Goal: Task Accomplishment & Management: Complete application form

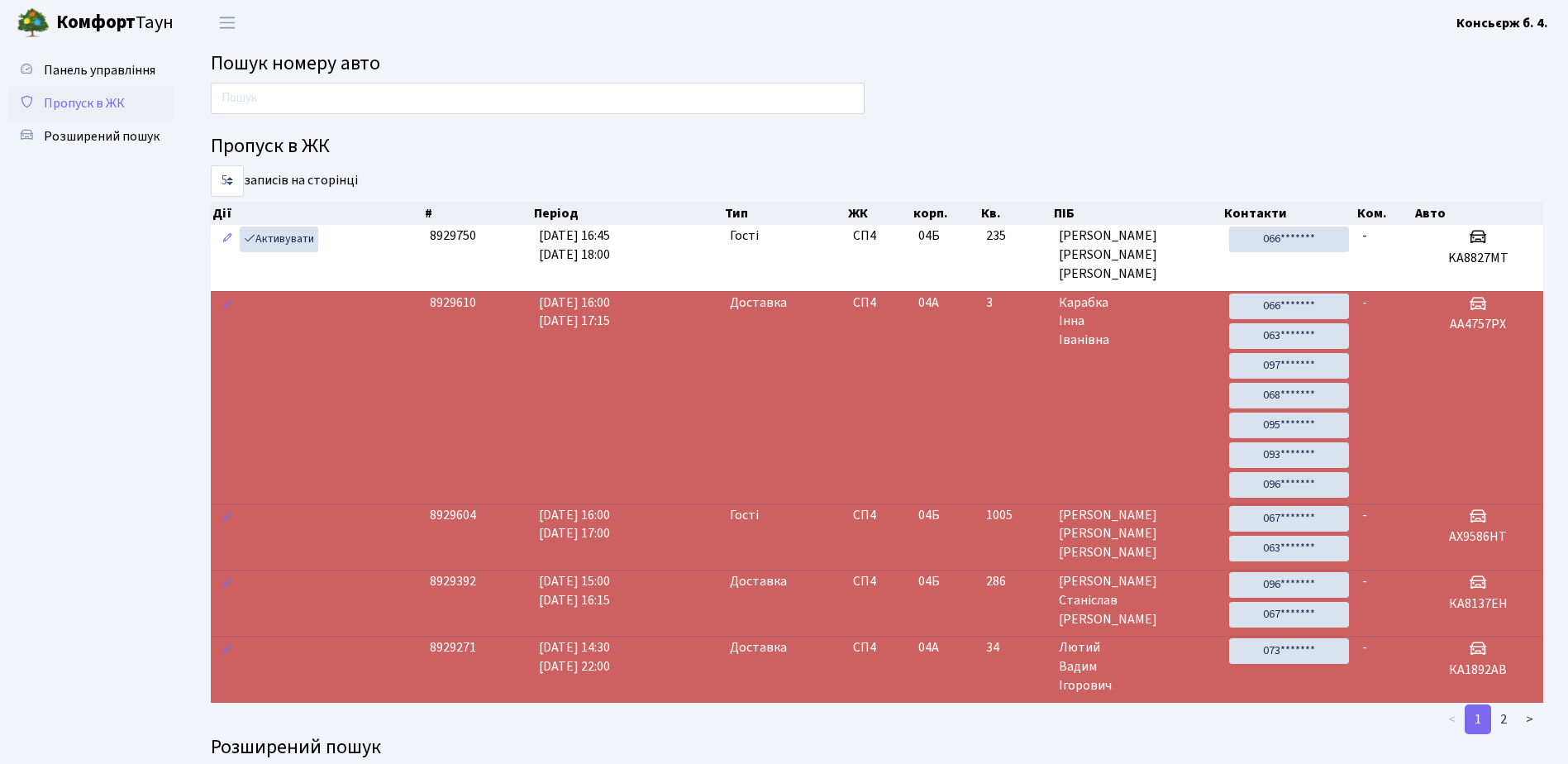
click at [83, 104] on span "Пропуск в ЖК" at bounding box center [83, 104] width 81 height 19
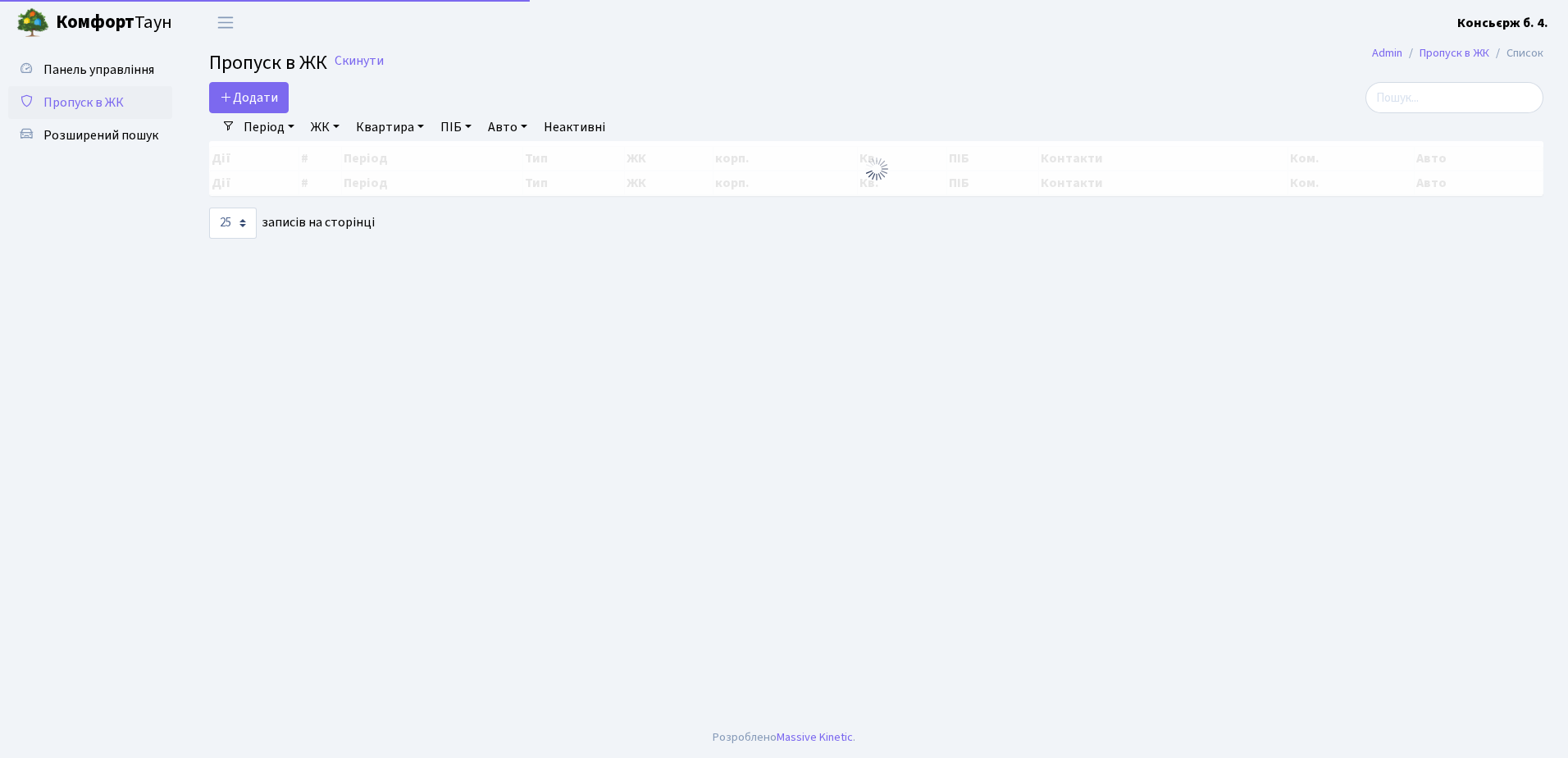
select select "25"
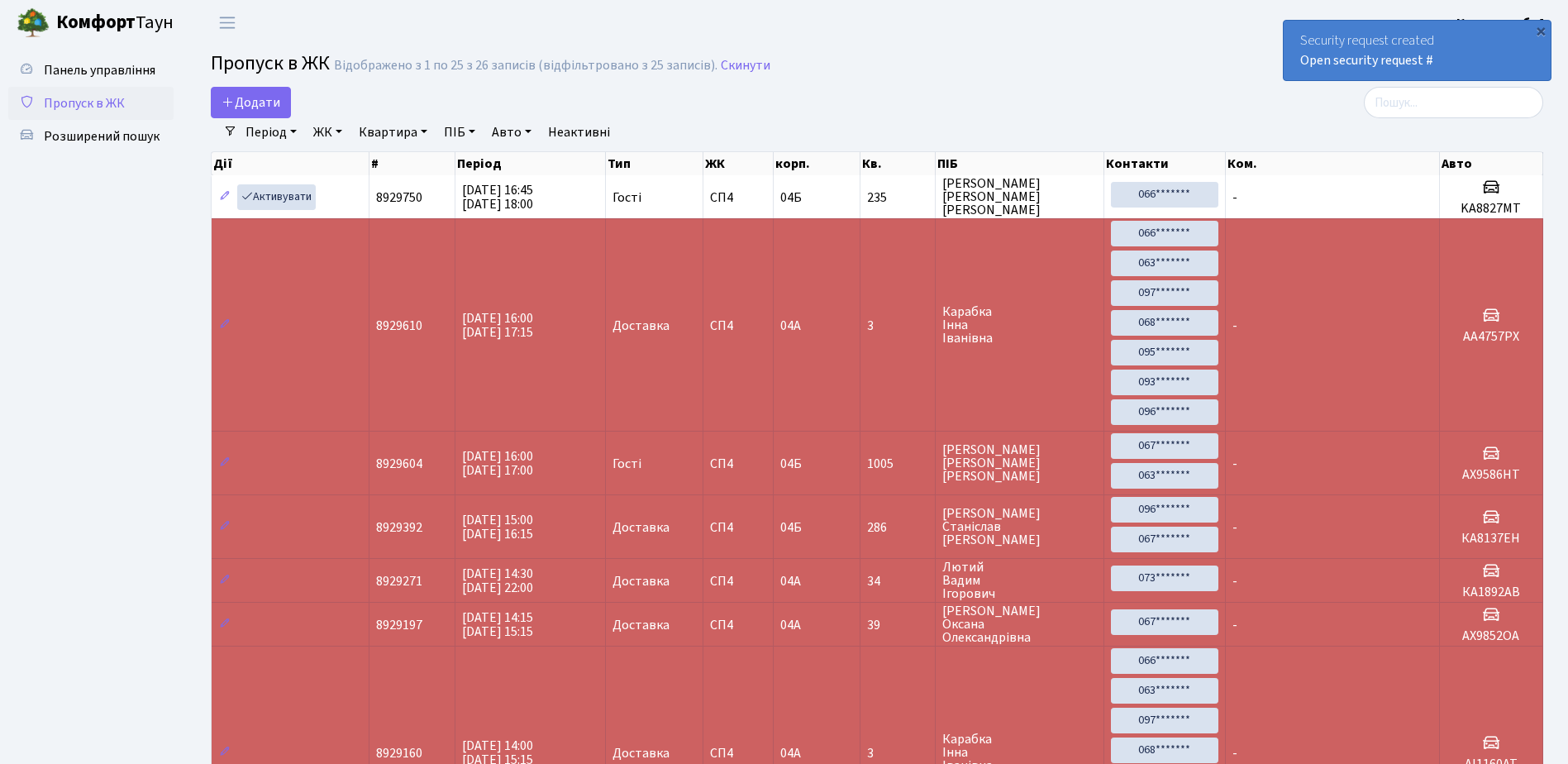
click at [1478, 67] on div "Security request created Open security request #" at bounding box center [1418, 50] width 267 height 59
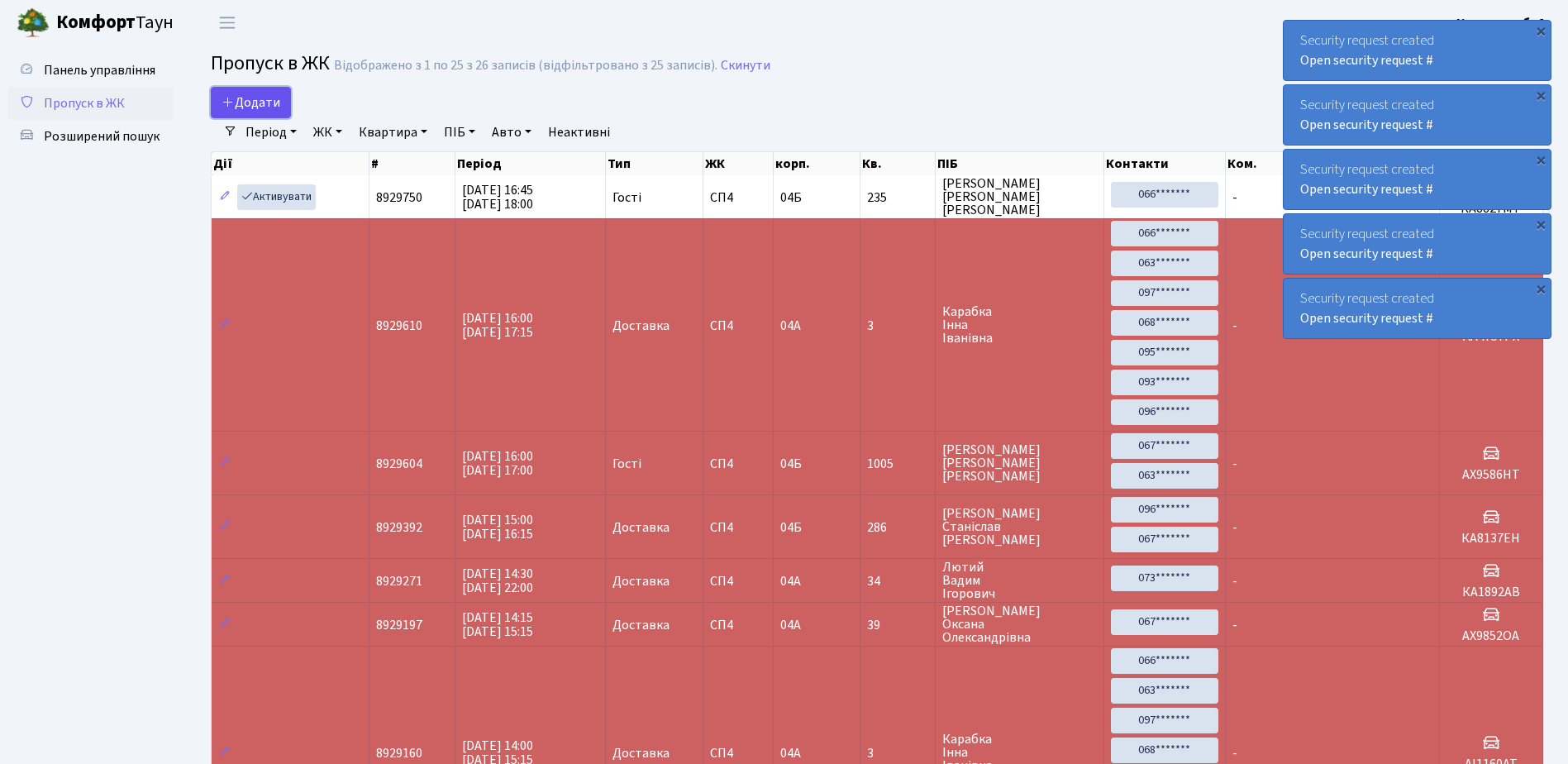
click at [252, 103] on span "Додати" at bounding box center [250, 103] width 58 height 19
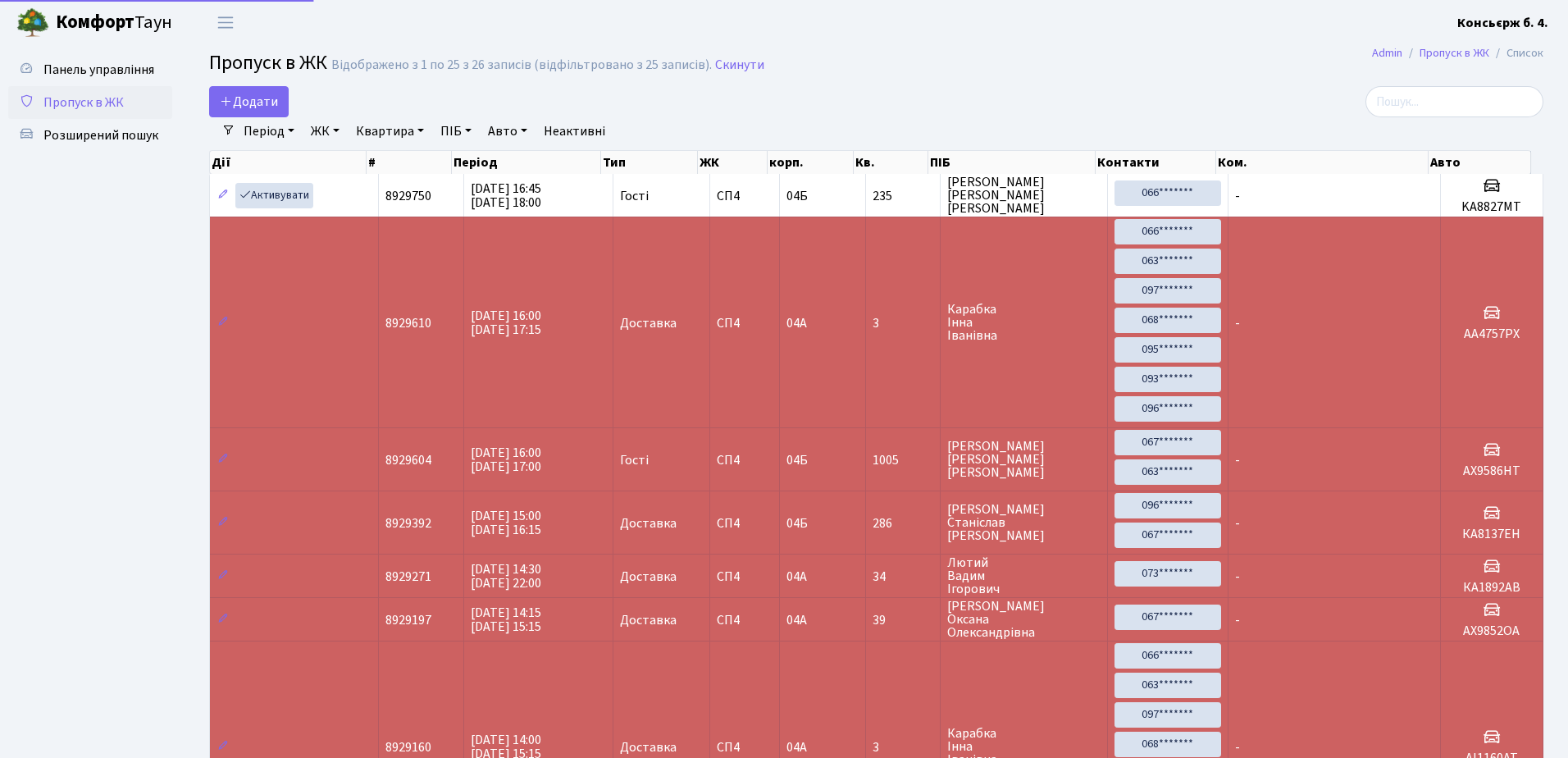
select select "25"
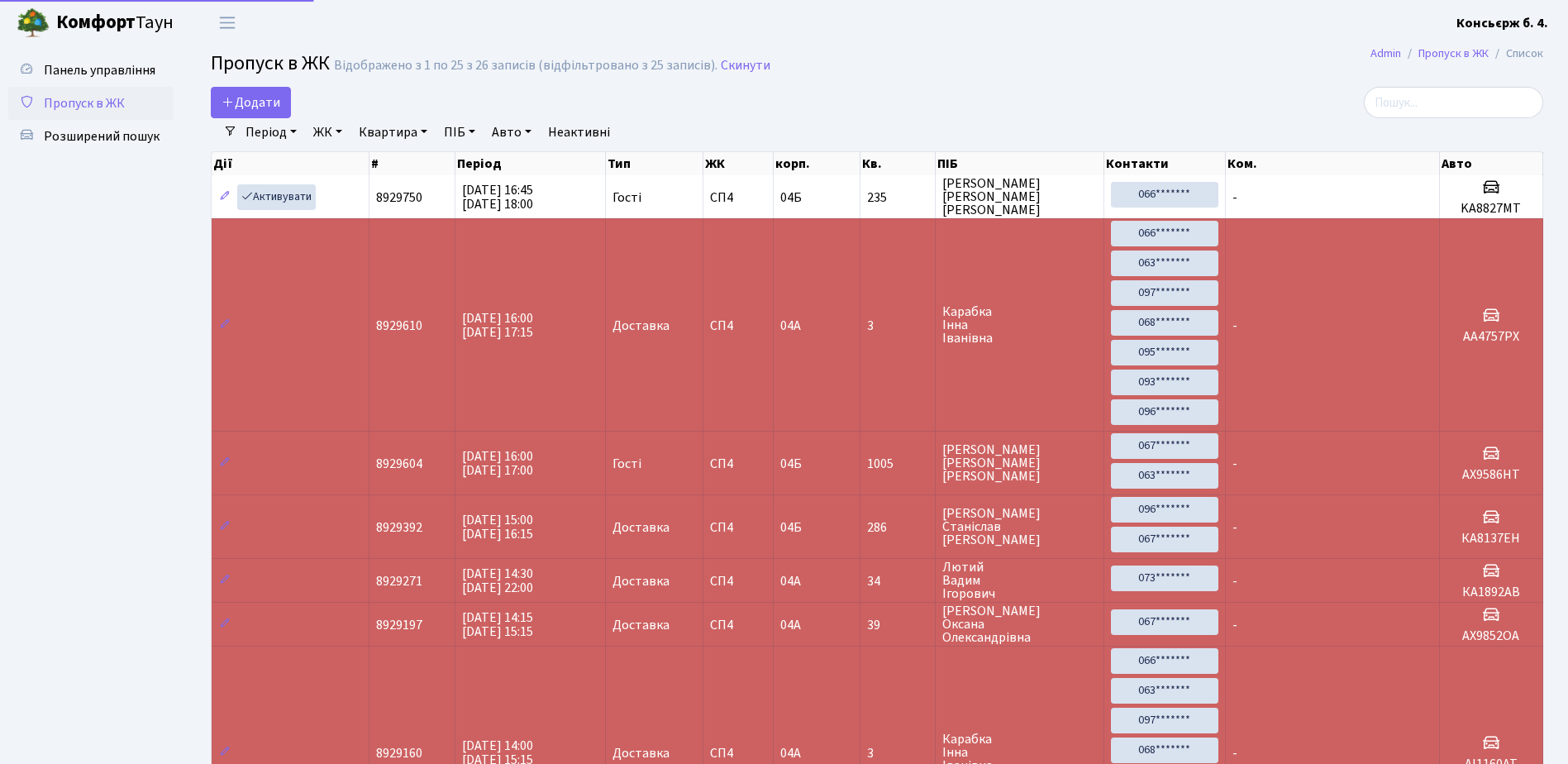
select select "25"
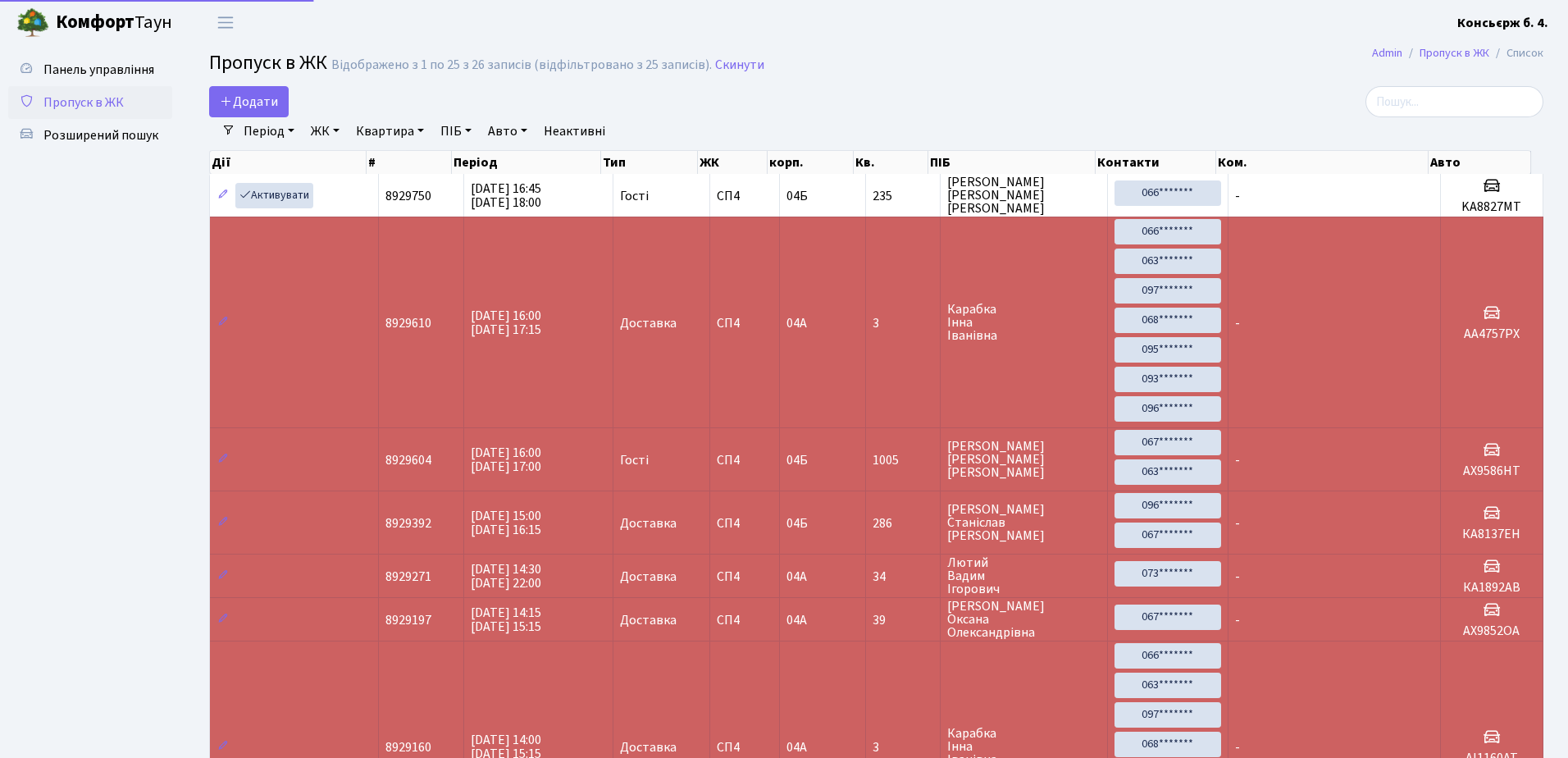
select select "25"
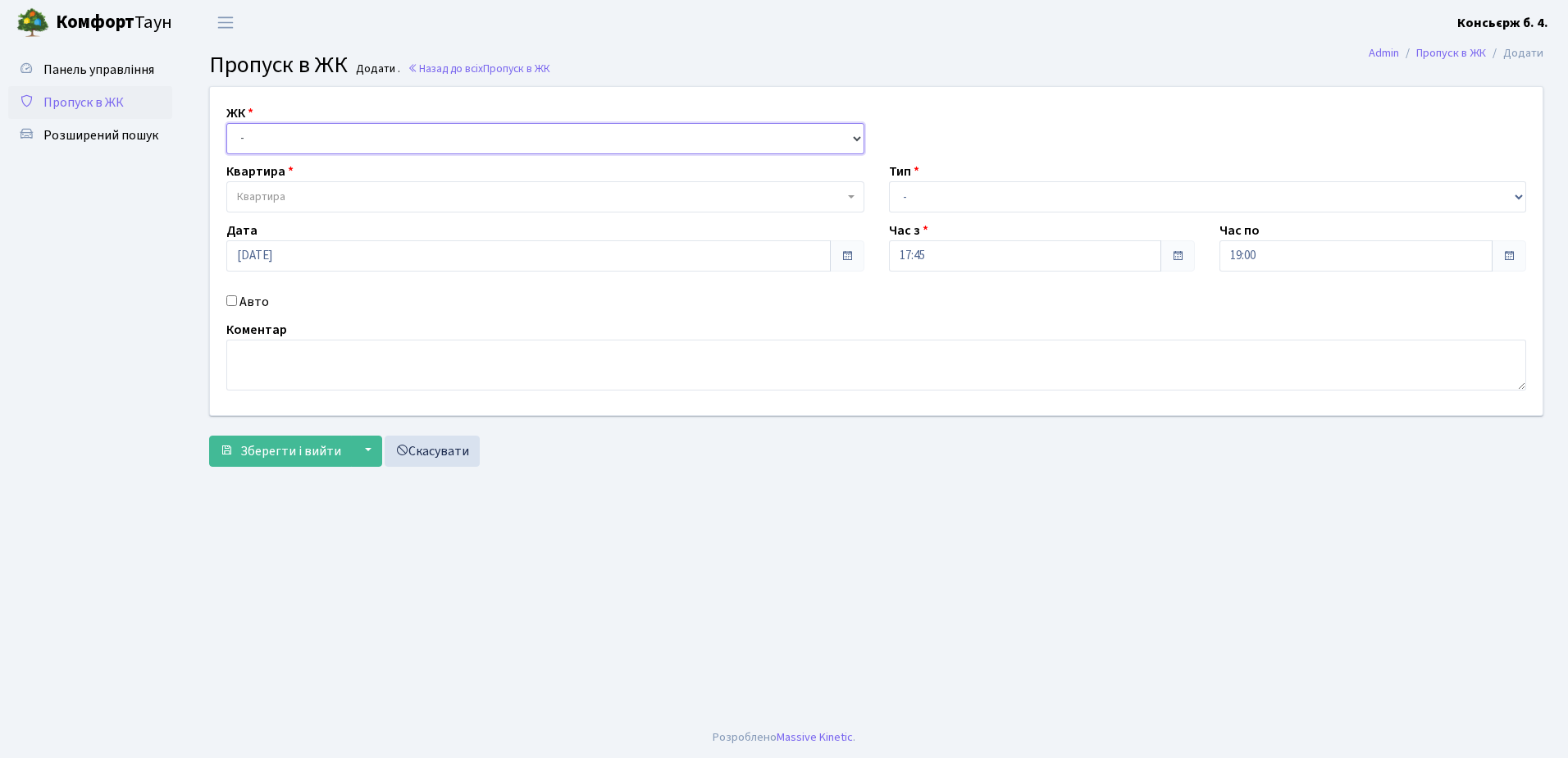
click at [314, 140] on select "- СП4, Столичне шосе, 5" at bounding box center [545, 139] width 638 height 31
select select "325"
click at [226, 123] on select "- СП4, Столичне шосе, 5" at bounding box center [545, 139] width 638 height 31
select select
click at [315, 193] on span "Квартира" at bounding box center [541, 197] width 607 height 17
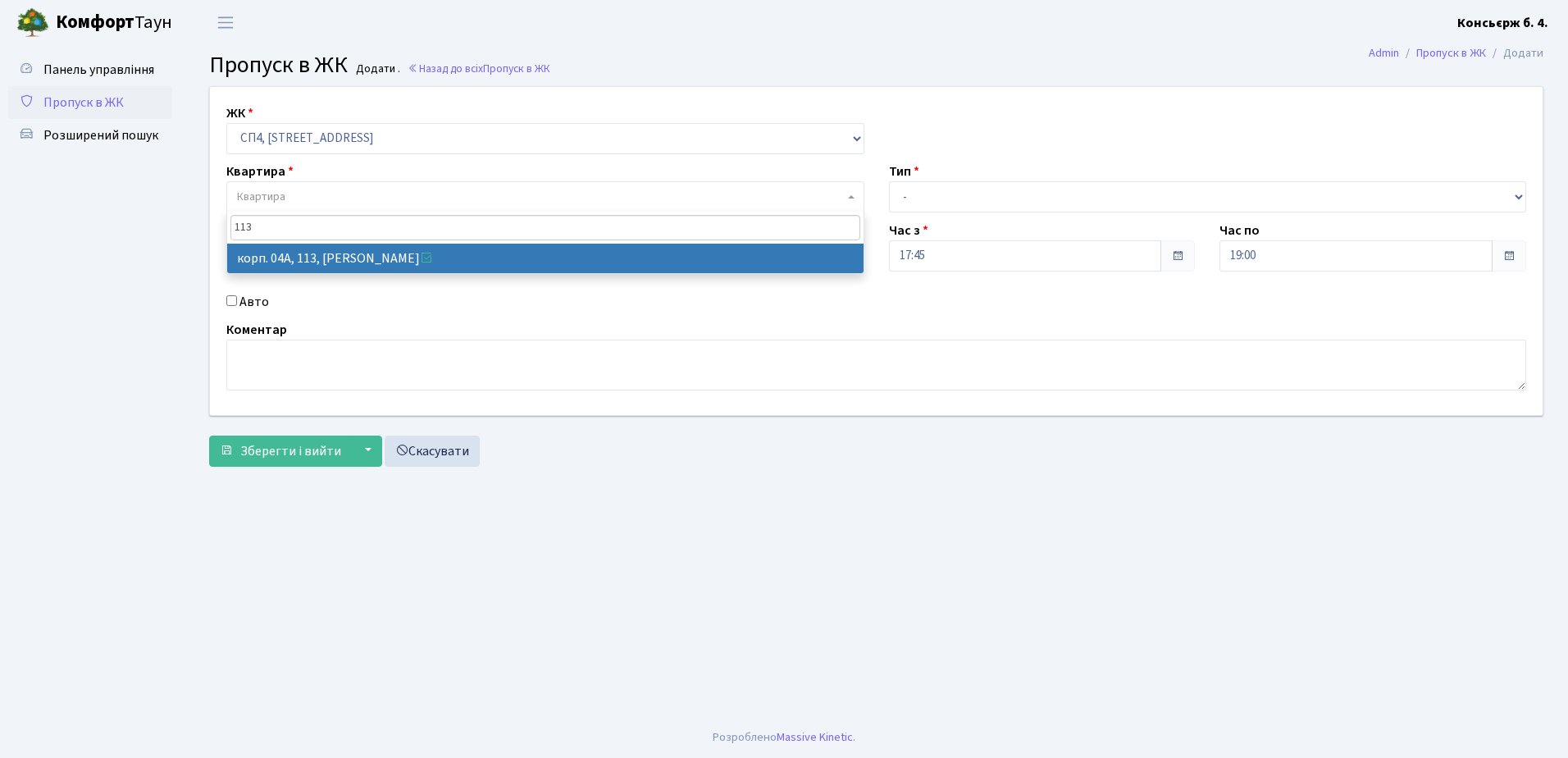
type input "113"
select select "21141"
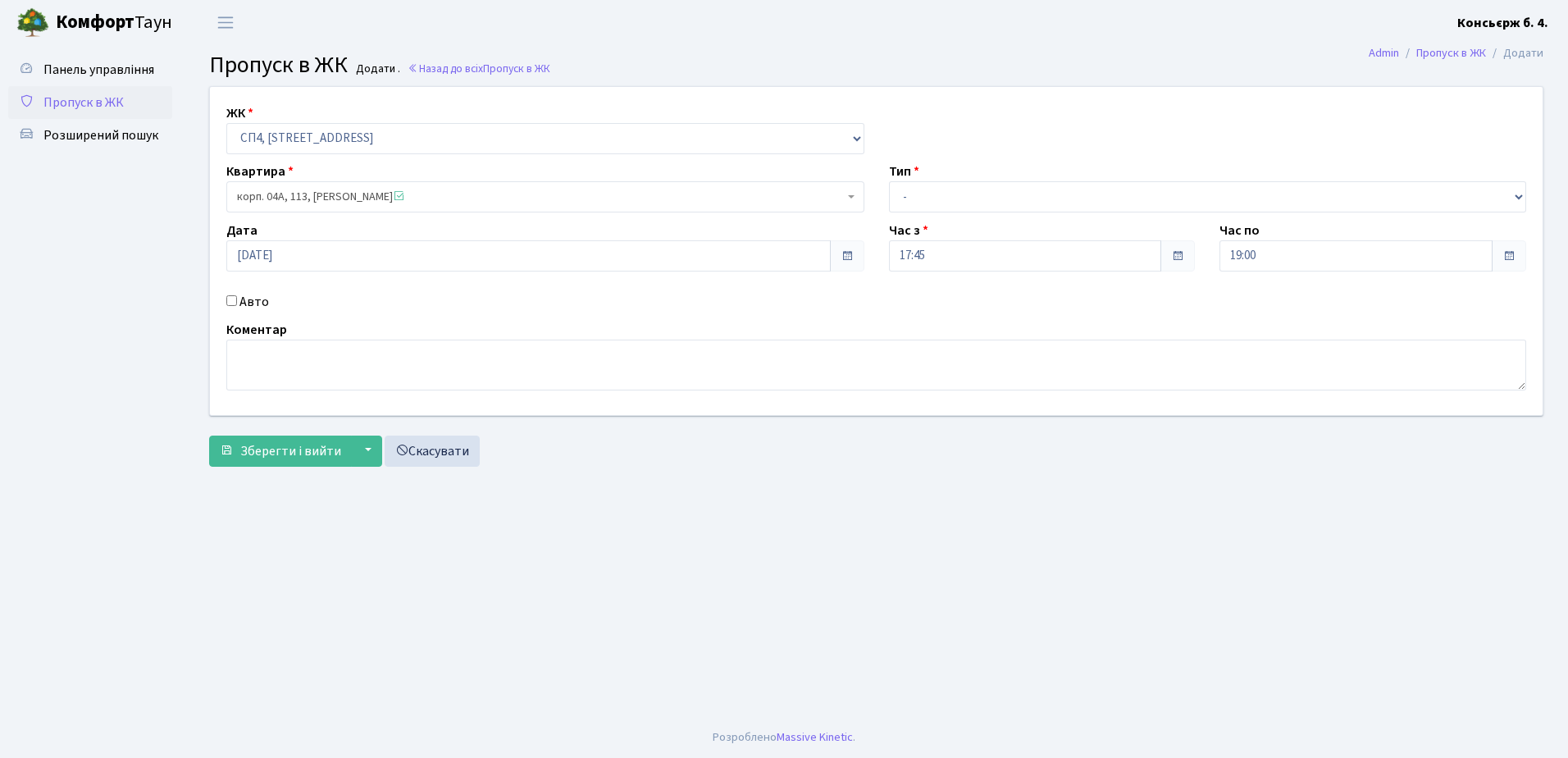
click at [229, 296] on input "Авто" at bounding box center [232, 301] width 11 height 11
checkbox input "true"
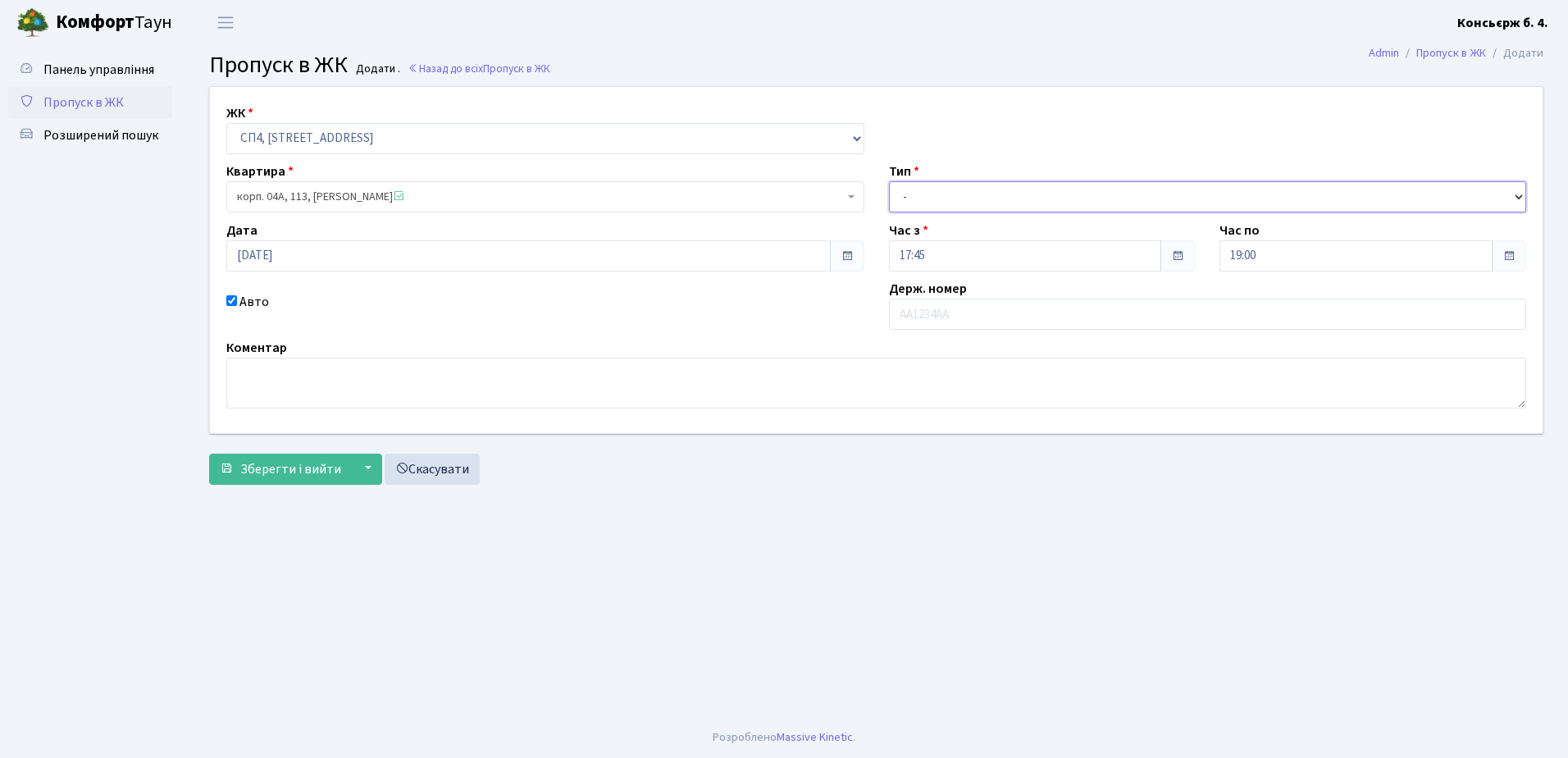
click at [992, 193] on select "- Доставка Таксі Гості Сервіс" at bounding box center [1208, 197] width 638 height 31
select select "18"
click at [889, 181] on select "- Доставка Таксі Гості Сервіс" at bounding box center [1208, 197] width 638 height 31
click at [949, 314] on input "text" at bounding box center [1208, 315] width 638 height 31
type input "f"
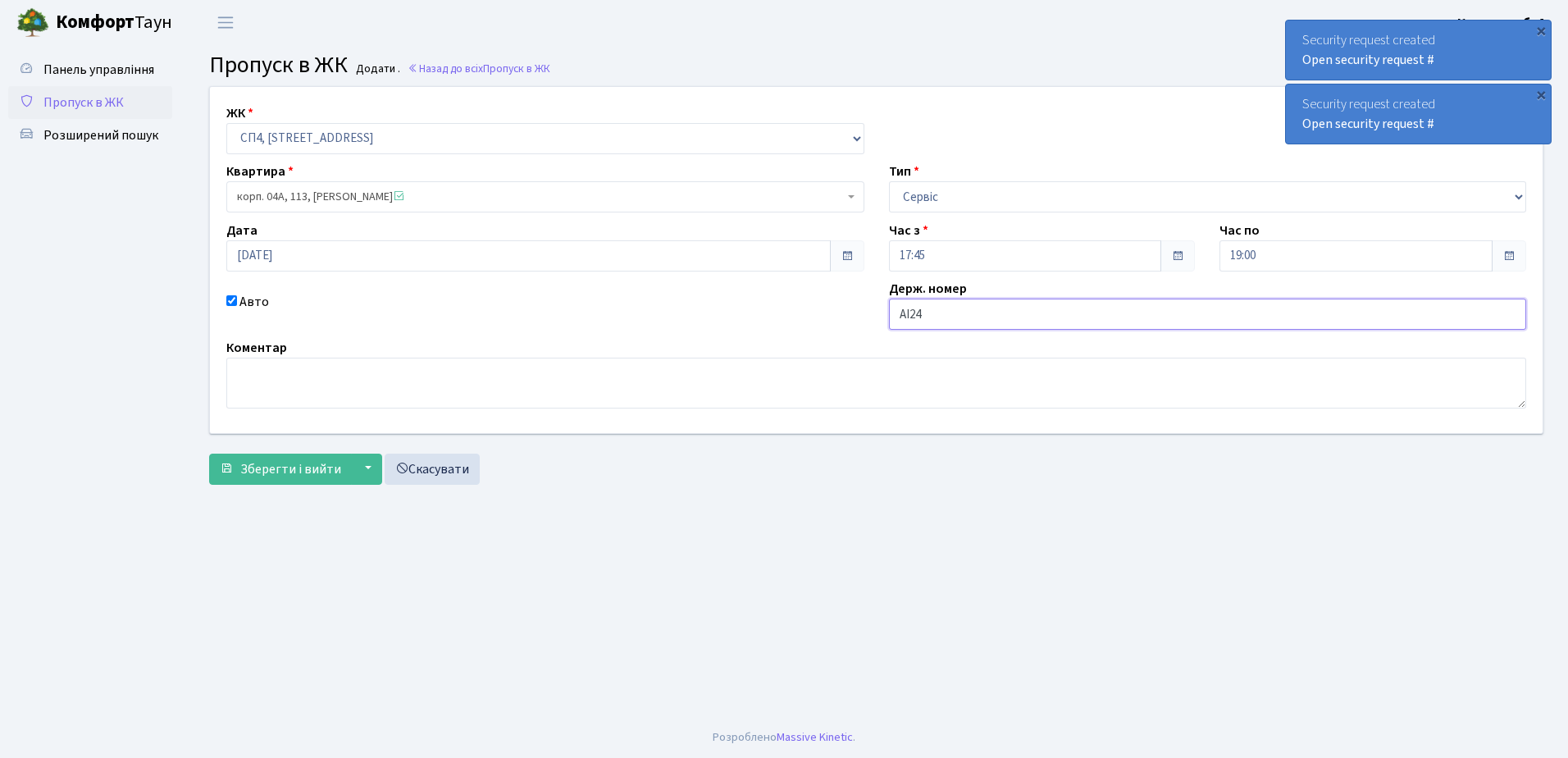
type input "АІ2446РА"
click at [268, 463] on span "Зберегти і вийти" at bounding box center [291, 469] width 101 height 18
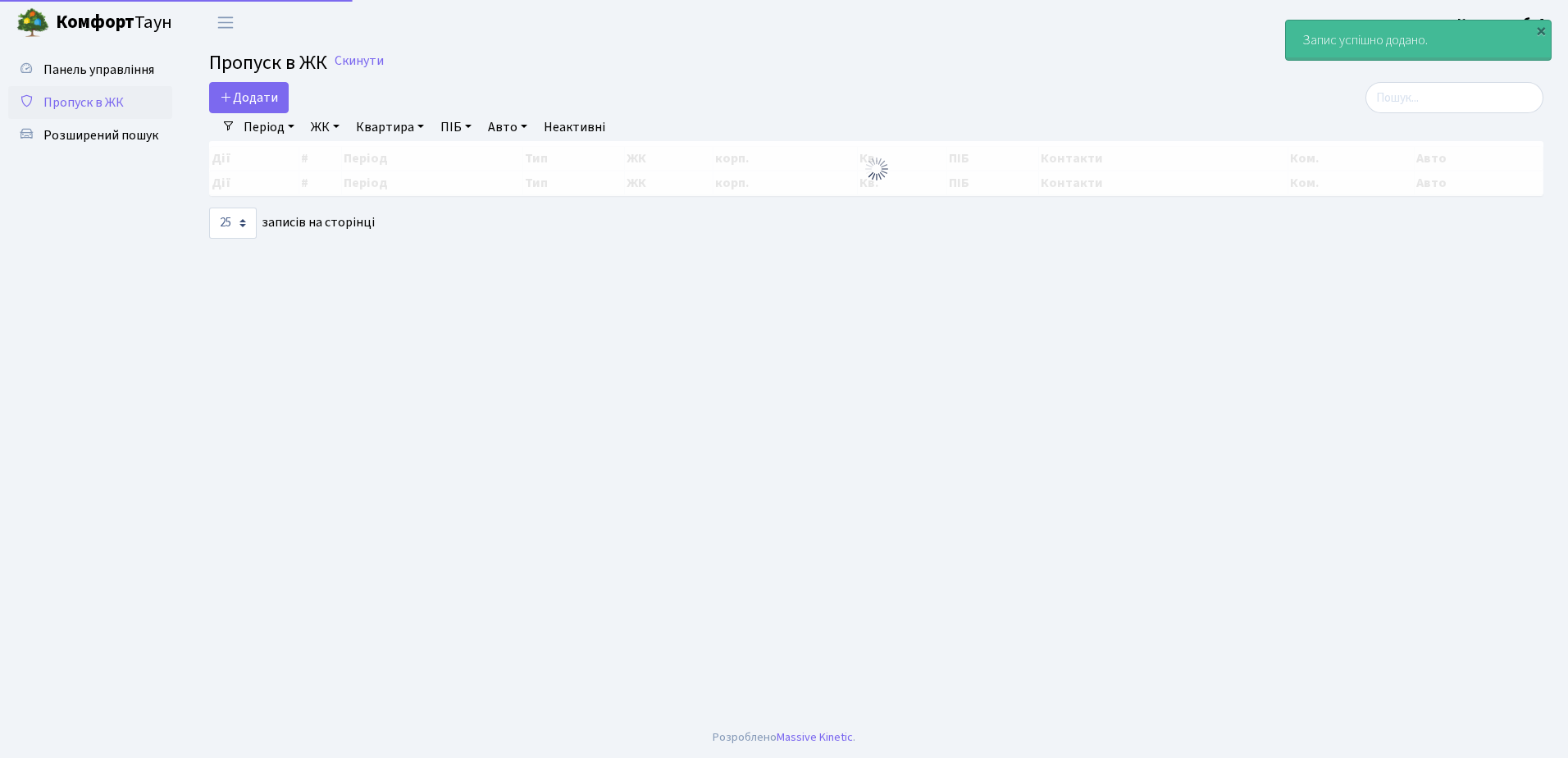
select select "25"
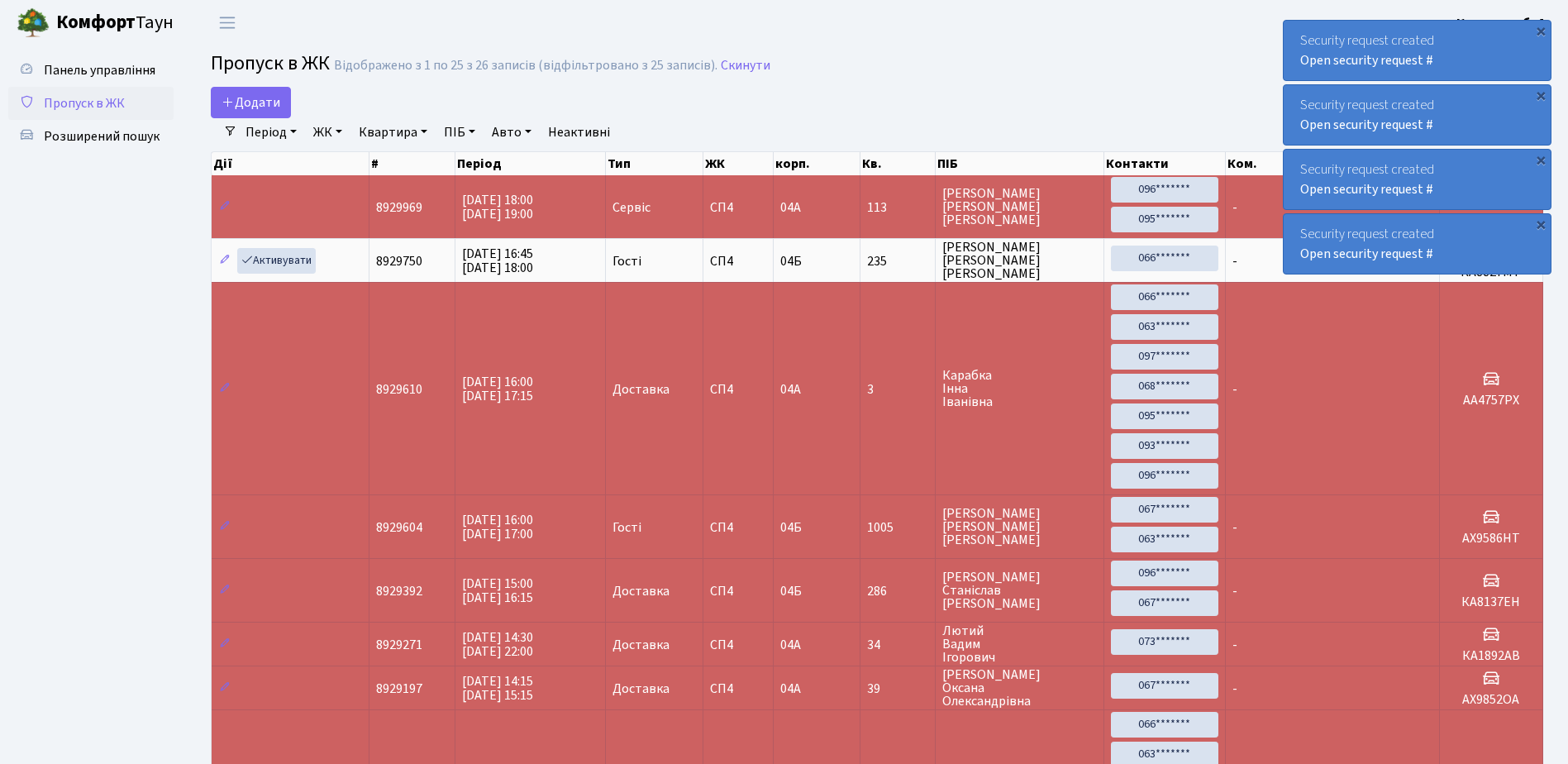
click at [1471, 57] on div "Security request created Open security request #" at bounding box center [1418, 50] width 267 height 59
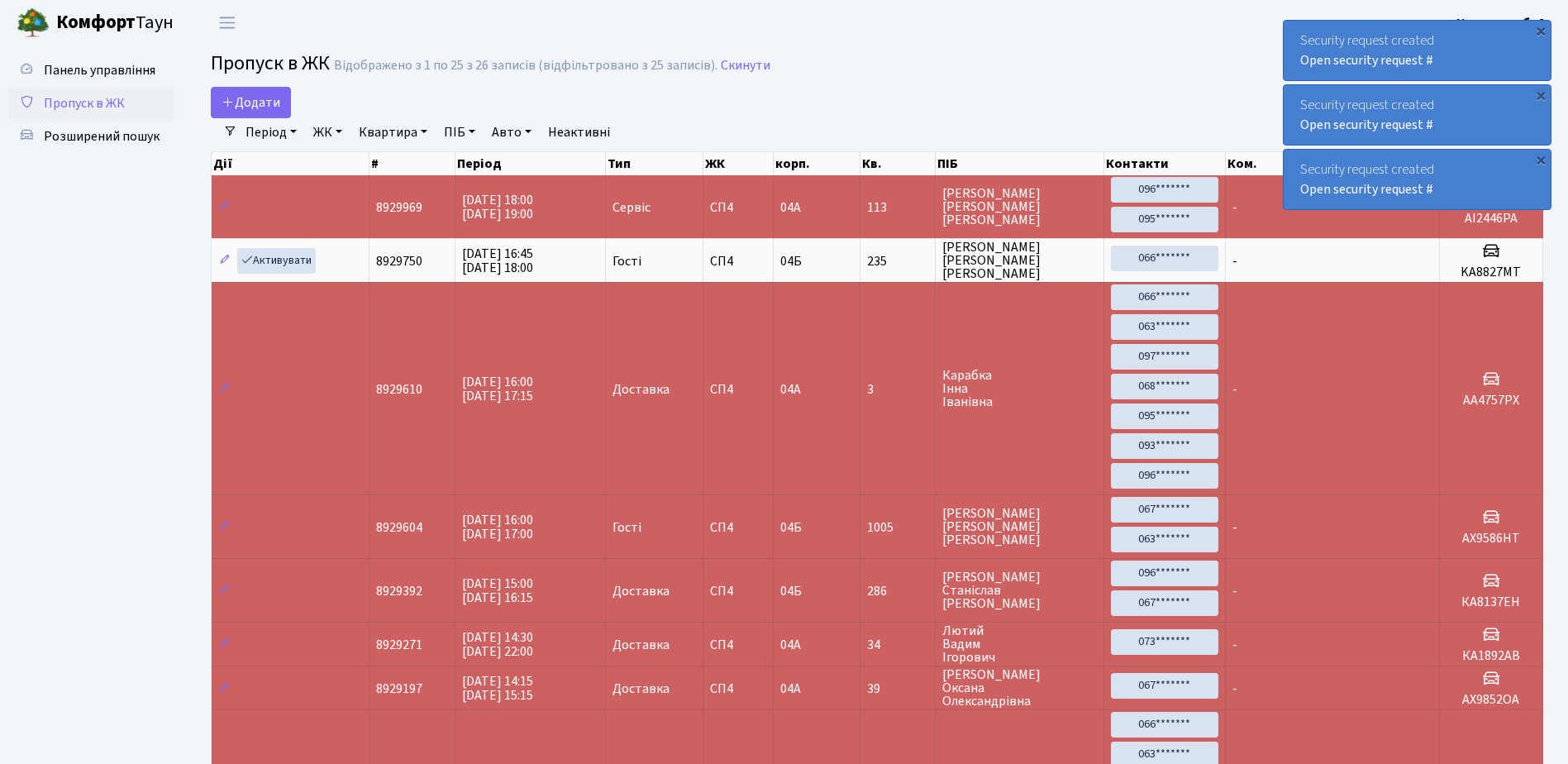
click at [1471, 57] on div "Security request created Open security request #" at bounding box center [1418, 50] width 267 height 59
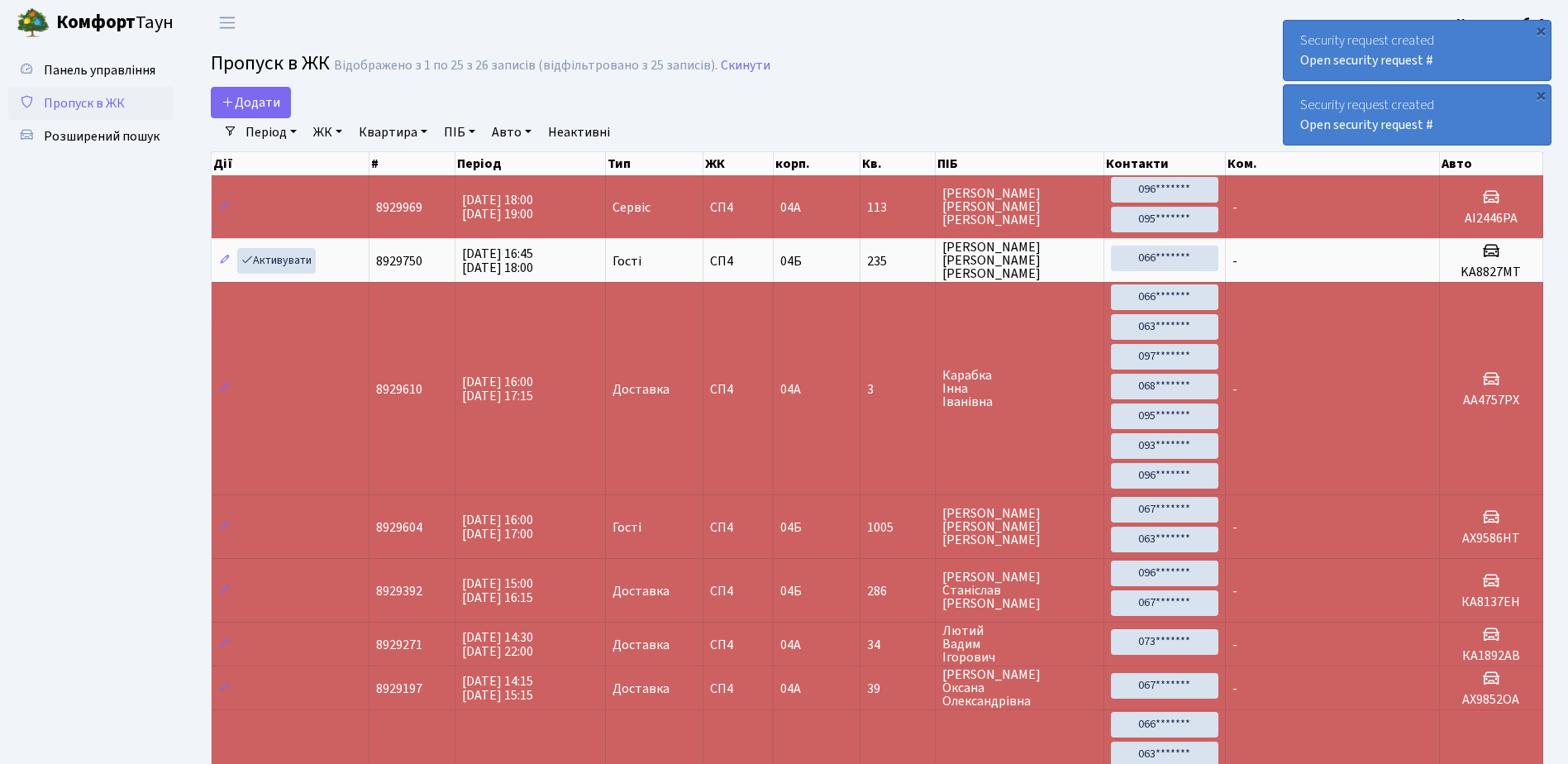
click at [1471, 57] on div "Security request created Open security request #" at bounding box center [1418, 50] width 267 height 59
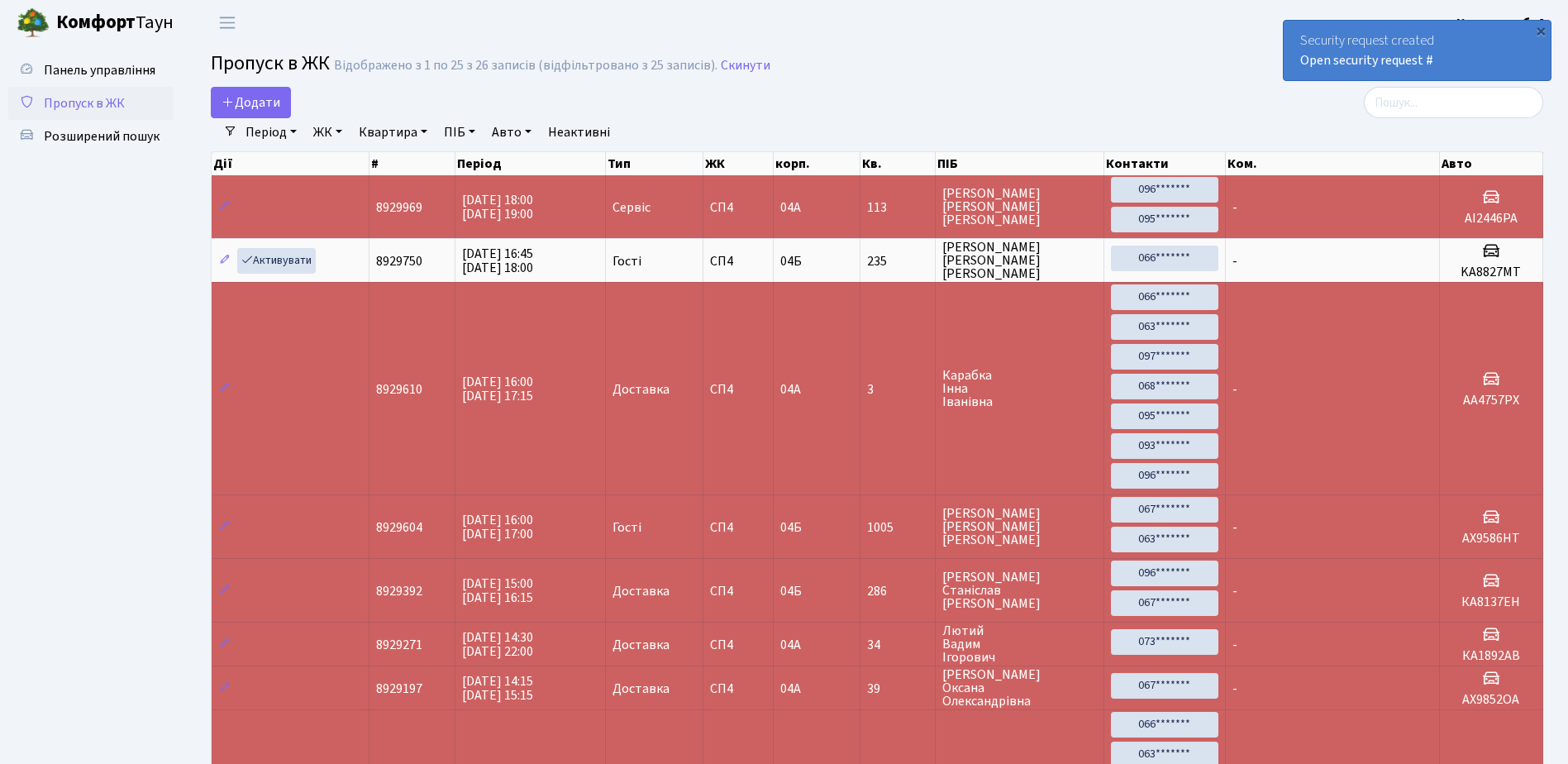
click at [1471, 57] on div "Security request created Open security request #" at bounding box center [1418, 50] width 267 height 59
